Goal: Complete application form

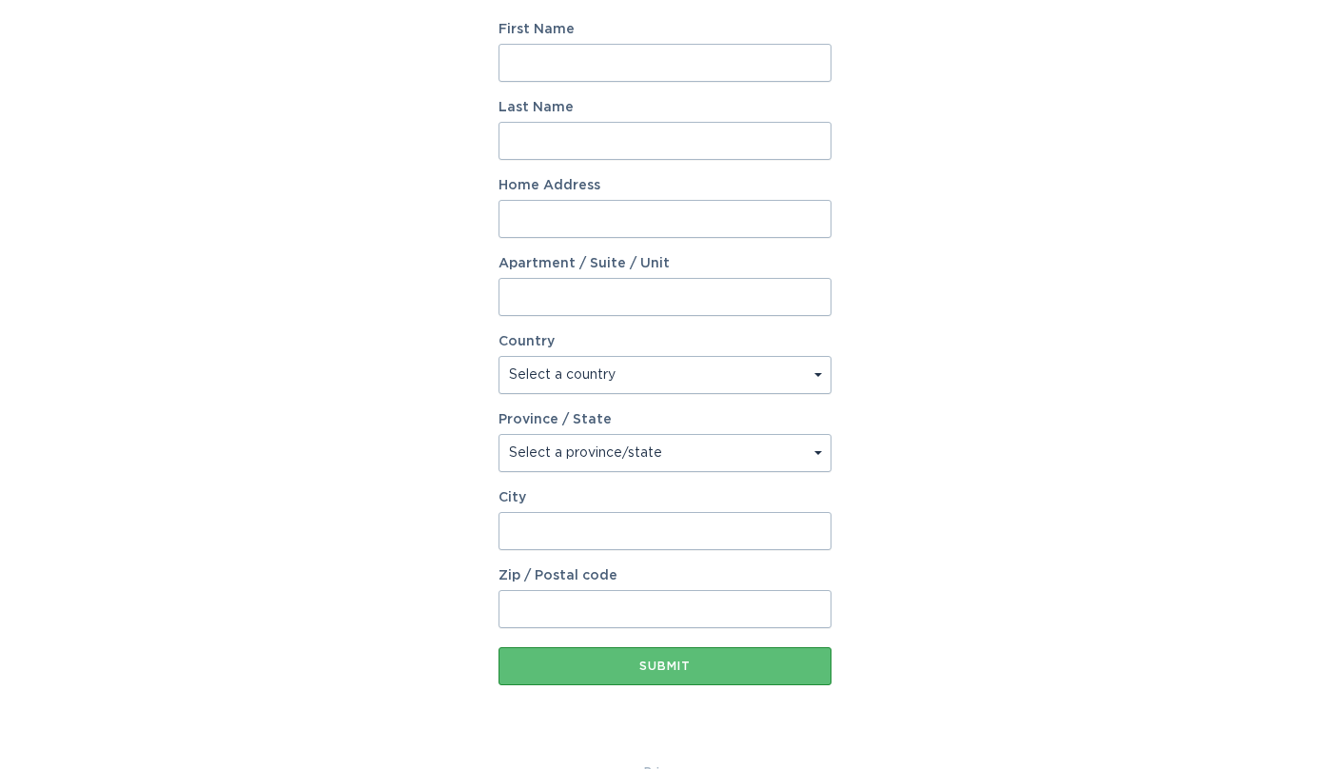
scroll to position [349, 0]
type input "[STREET_ADDRESS]"
select select "CA"
select select "ON"
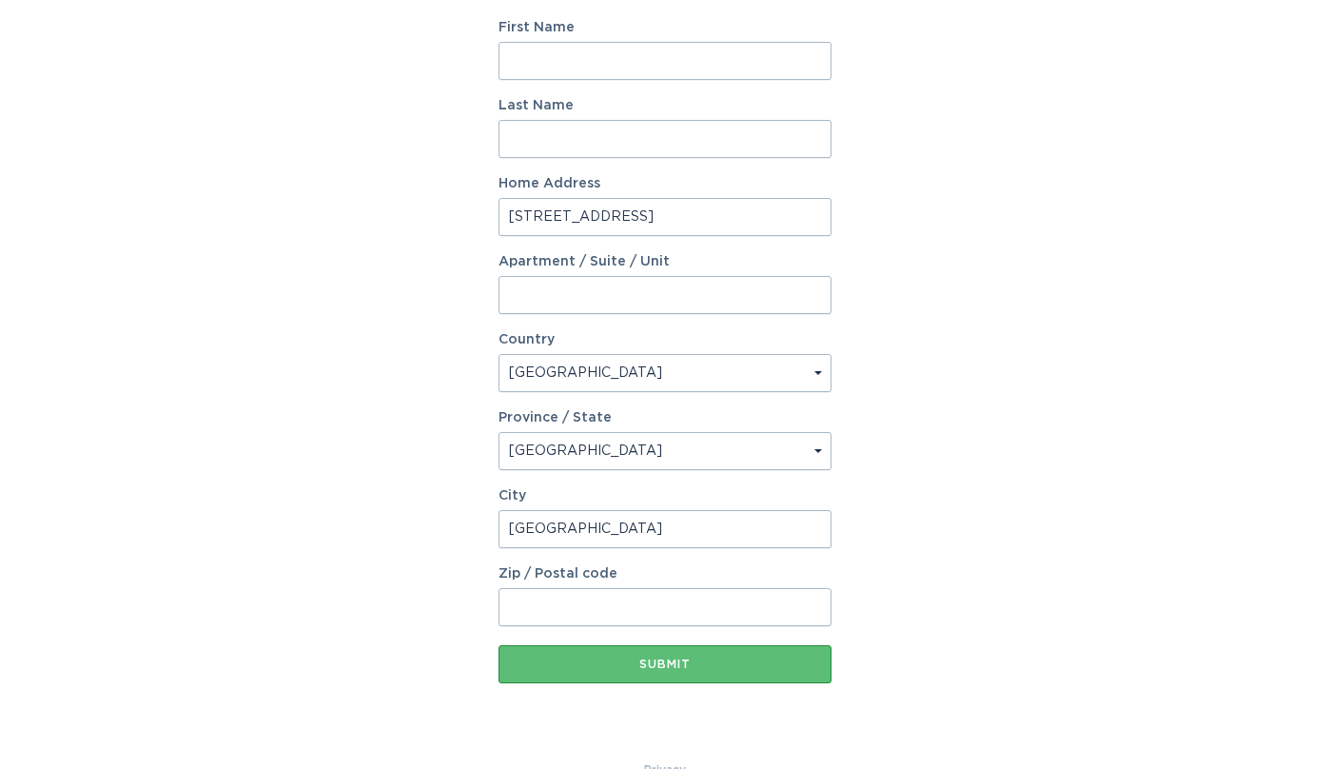
type input "[GEOGRAPHIC_DATA]"
type input "K2G2C9"
click at [457, 284] on div "Account Information To enrol in the savings program with your utility, please p…" at bounding box center [665, 234] width 1330 height 1052
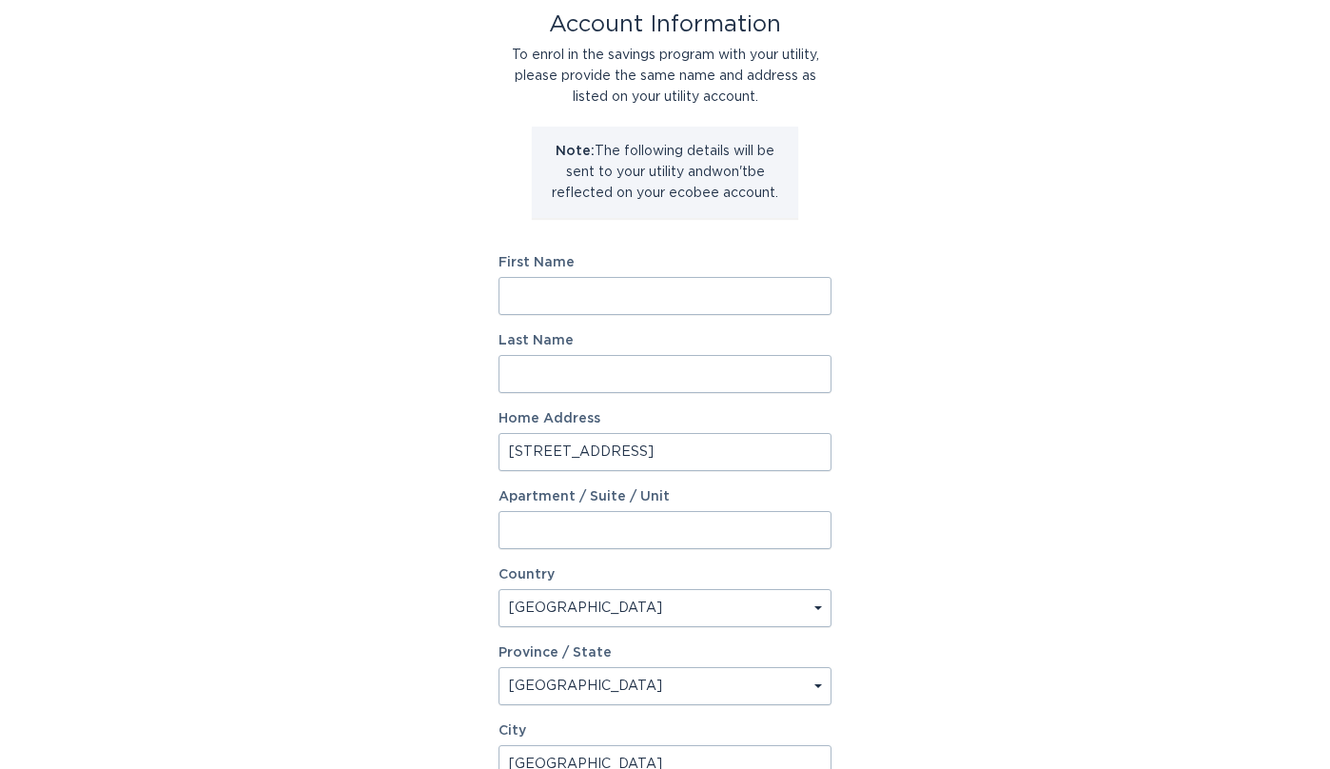
scroll to position [127, 0]
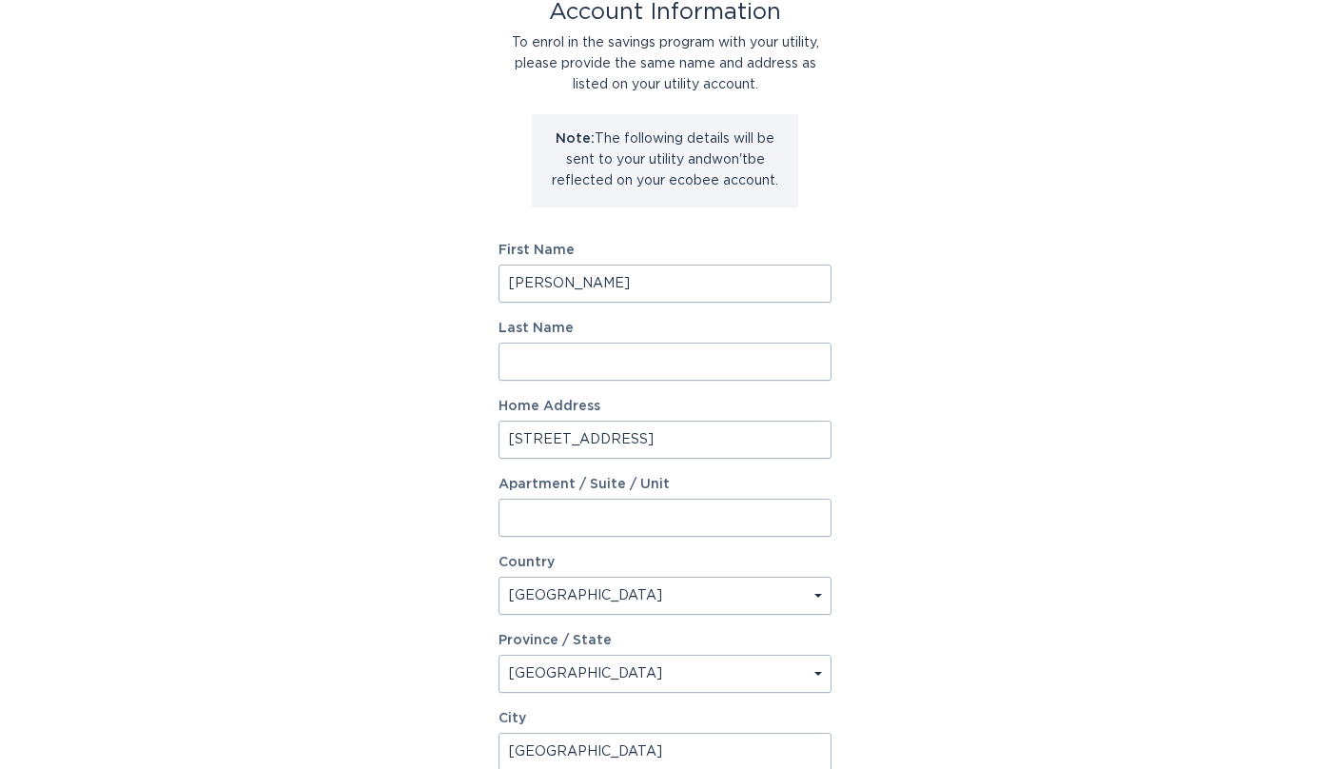
type input "[PERSON_NAME]"
type input "M"
click at [548, 275] on input "[PERSON_NAME]" at bounding box center [665, 284] width 333 height 38
click at [550, 285] on input "[PERSON_NAME]" at bounding box center [665, 284] width 333 height 38
type input "K"
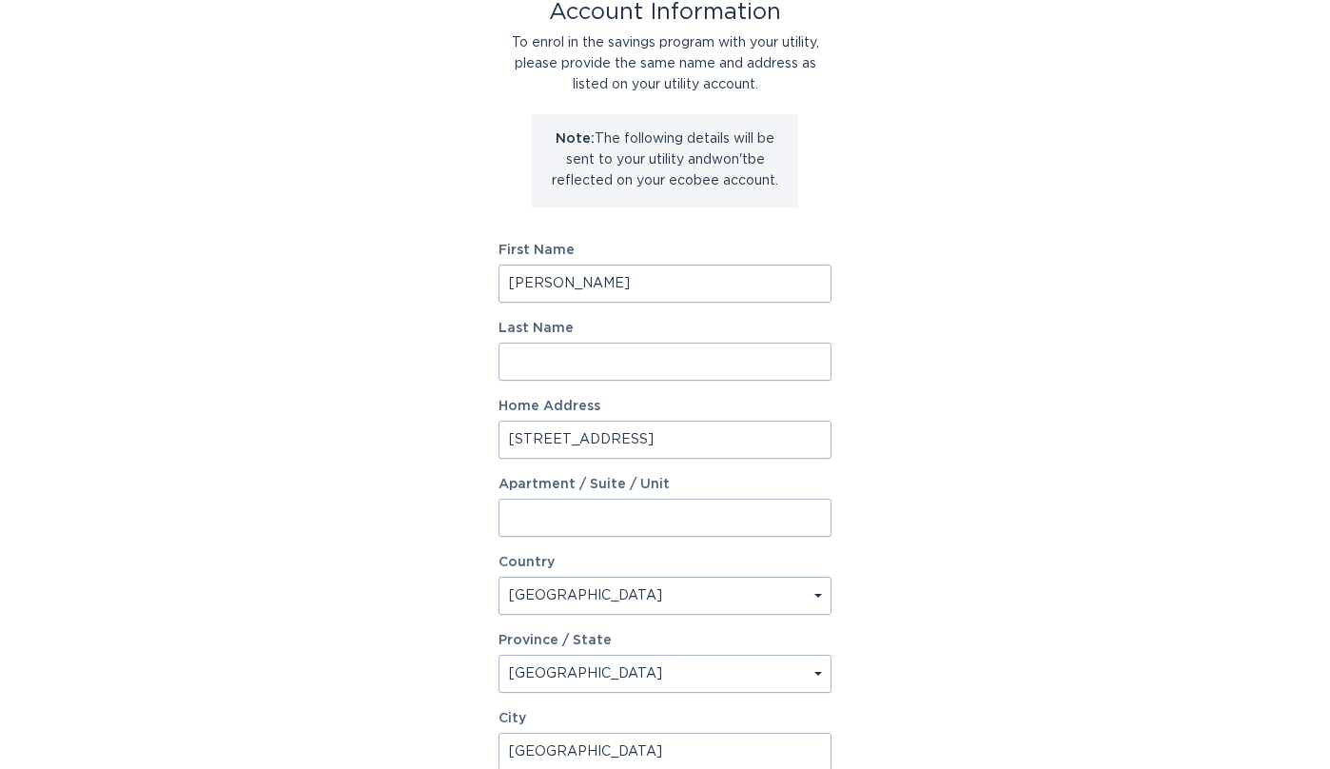
type input "[PERSON_NAME]"
click at [407, 251] on div "Account Information To enrol in the savings program with your utility, please p…" at bounding box center [665, 457] width 1330 height 1052
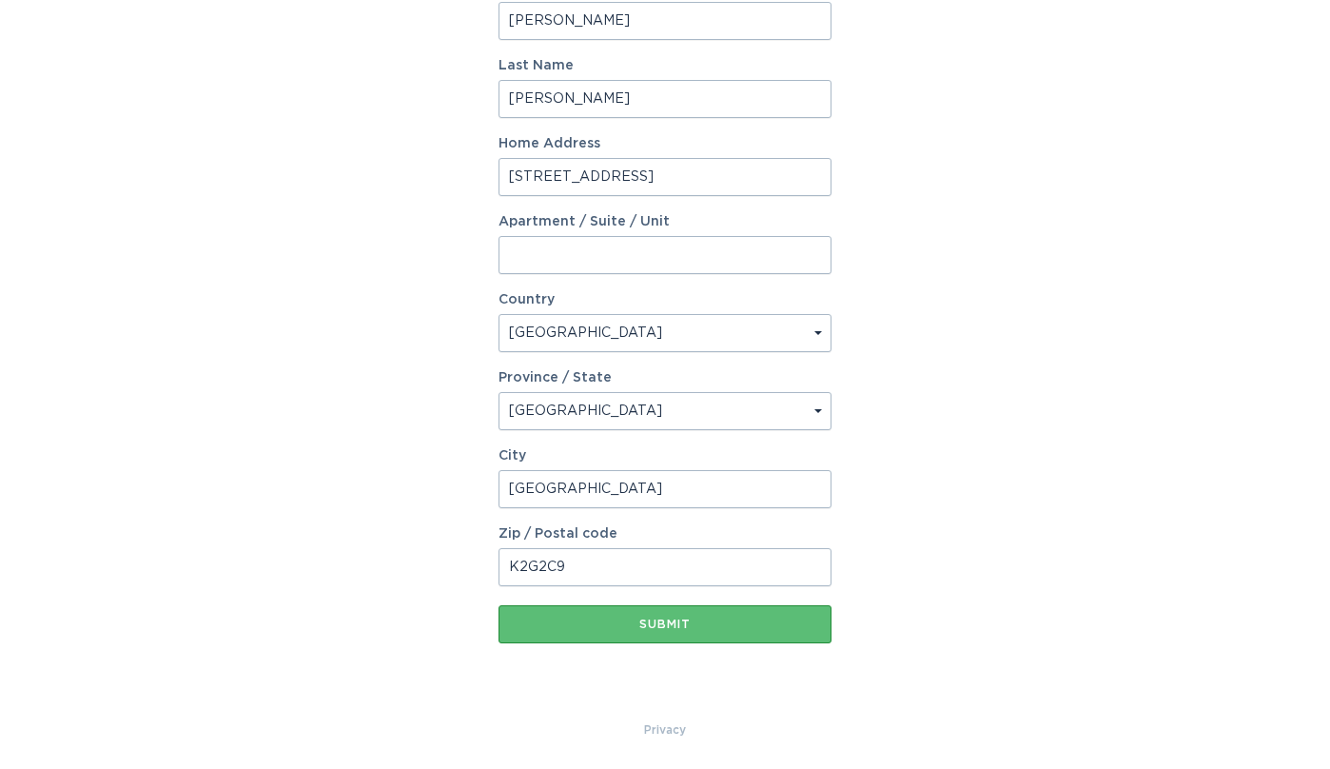
scroll to position [389, 0]
click at [675, 619] on div "Submit" at bounding box center [665, 624] width 314 height 11
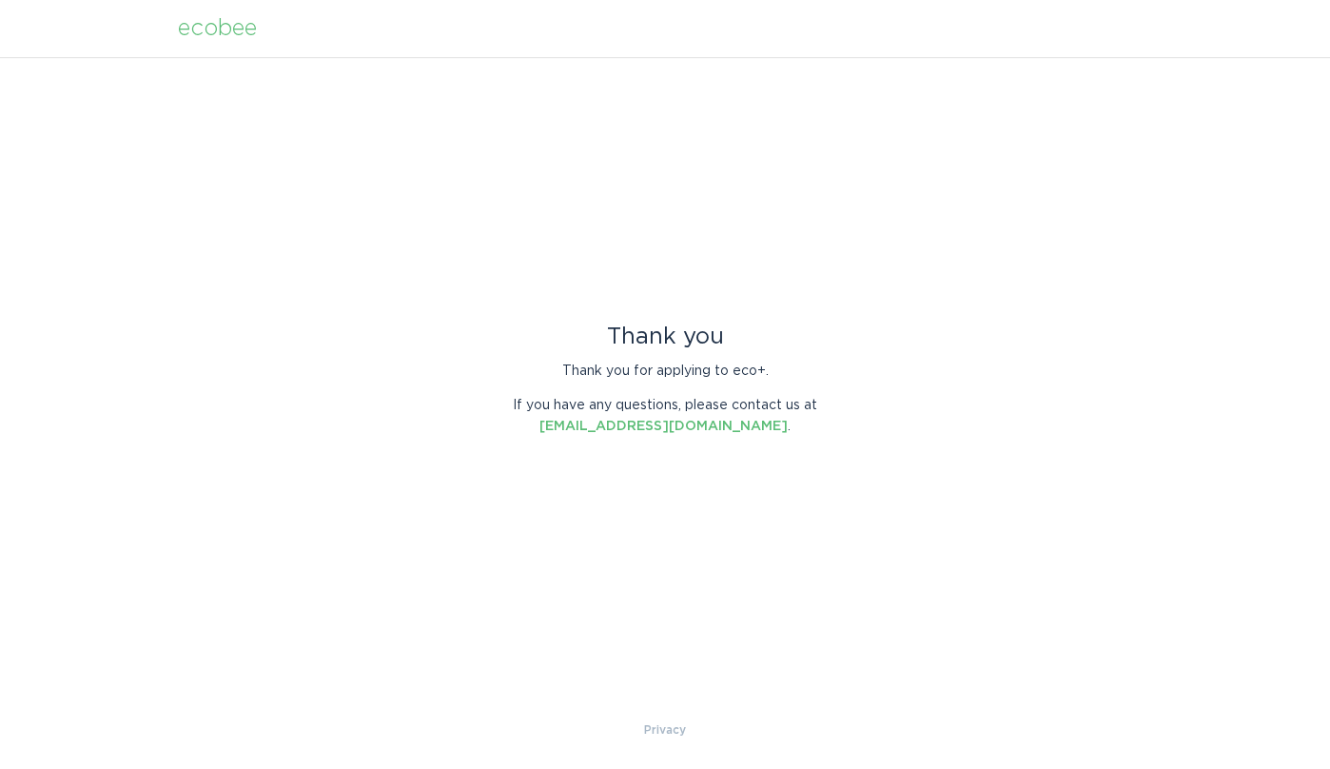
scroll to position [-1, 0]
